Goal: Information Seeking & Learning: Learn about a topic

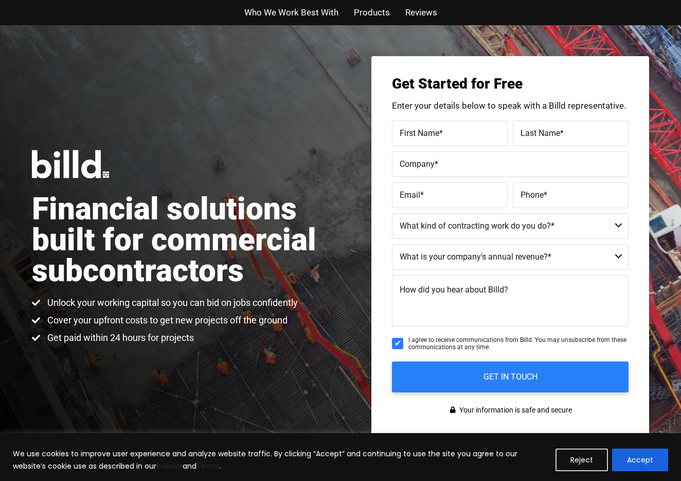
click at [298, 15] on span "Who We Work Best With" at bounding box center [291, 12] width 94 height 15
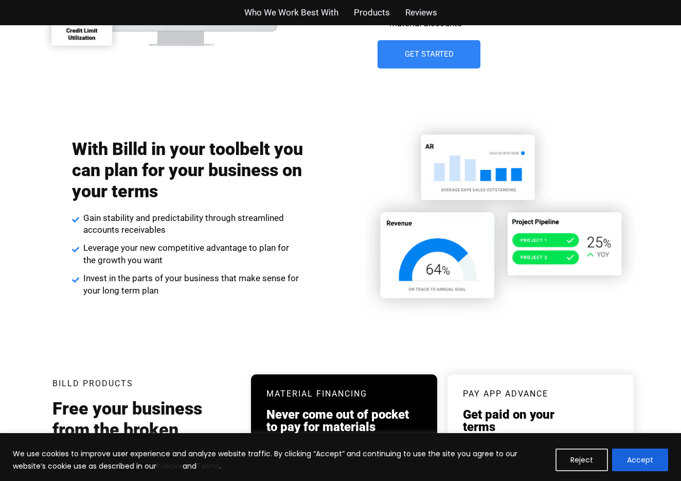
scroll to position [1621, 0]
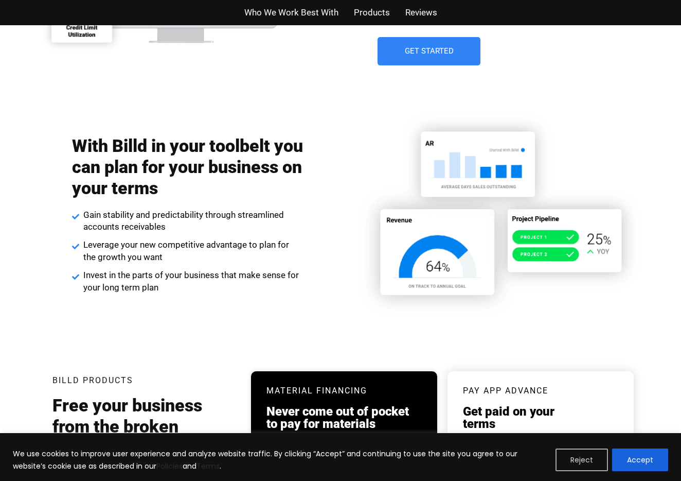
click at [567, 452] on button "Reject" at bounding box center [582, 459] width 52 height 23
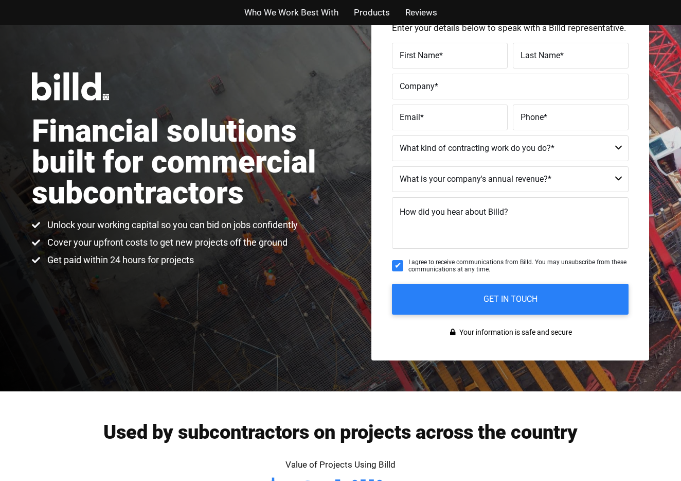
scroll to position [0, 0]
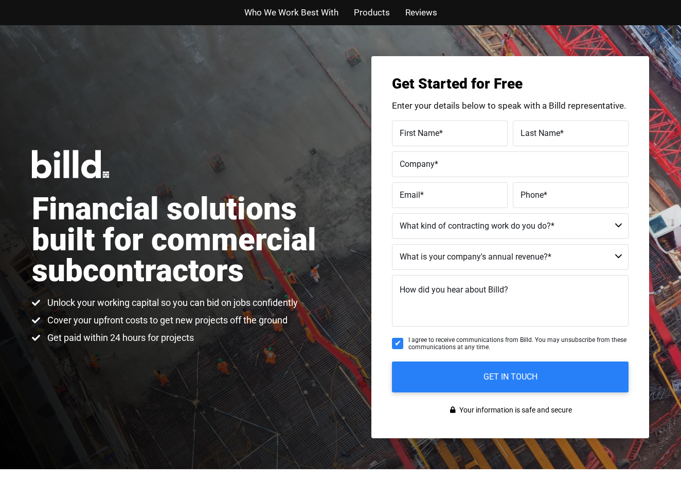
click at [375, 19] on span "Products" at bounding box center [372, 12] width 36 height 15
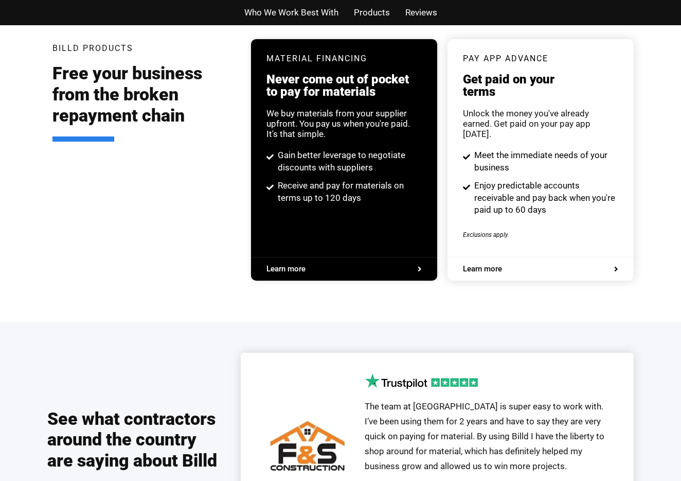
scroll to position [1961, 0]
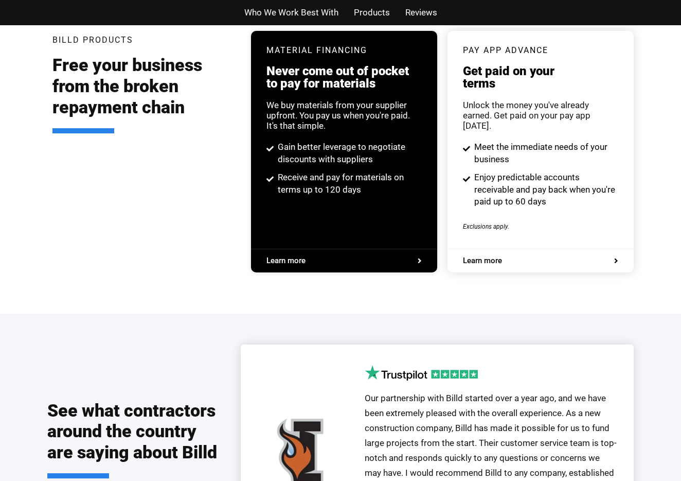
click at [311, 77] on h3 "Never come out of pocket to pay for materials" at bounding box center [344, 77] width 155 height 25
click at [353, 118] on div "We buy materials from your supplier upfront. You pay us when you're paid. It's …" at bounding box center [344, 115] width 155 height 31
click at [297, 257] on span "Learn more" at bounding box center [286, 261] width 39 height 8
